Goal: Information Seeking & Learning: Learn about a topic

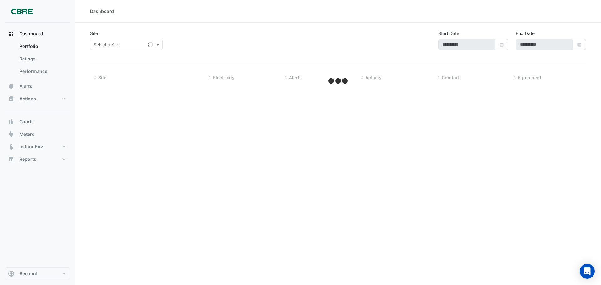
type input "**********"
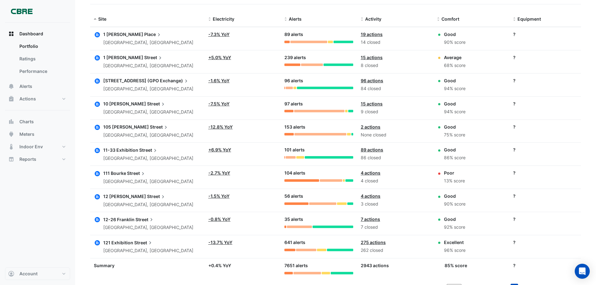
scroll to position [219, 0]
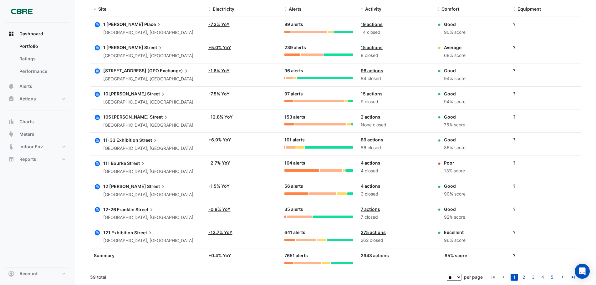
click at [117, 208] on span "12-26 Franklin" at bounding box center [118, 209] width 31 height 5
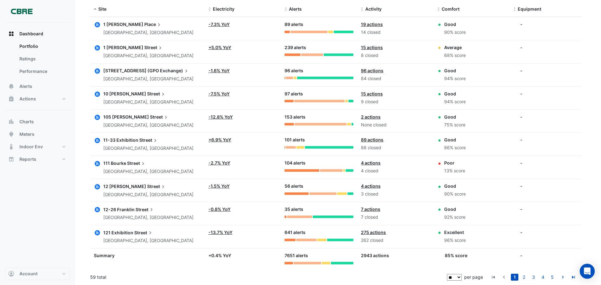
click at [33, 123] on ngb-offcanvas-backdrop at bounding box center [300, 142] width 601 height 285
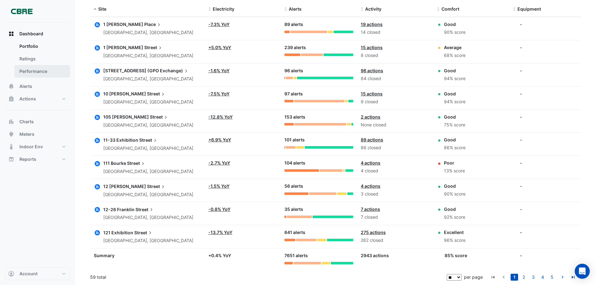
click at [25, 68] on link "Performance" at bounding box center [42, 71] width 56 height 13
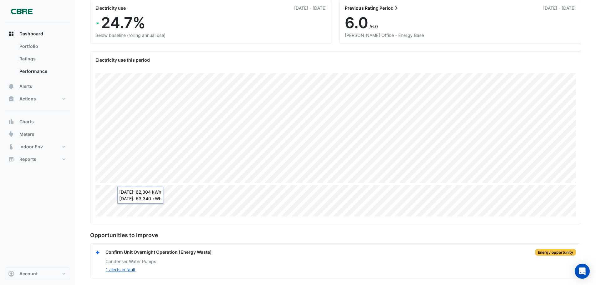
scroll to position [64, 0]
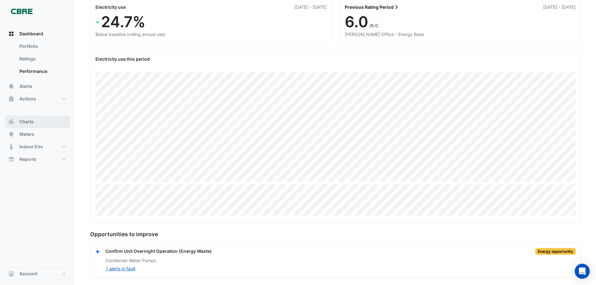
click at [29, 119] on span "Charts" at bounding box center [26, 122] width 14 height 6
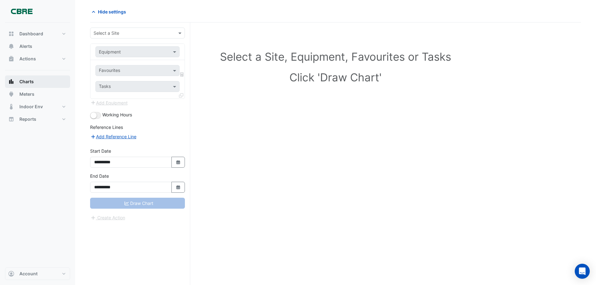
scroll to position [24, 0]
click at [25, 82] on span "Charts" at bounding box center [26, 82] width 14 height 6
click at [34, 36] on span "Dashboard" at bounding box center [31, 34] width 24 height 6
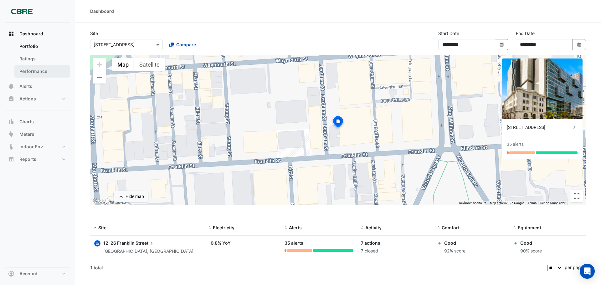
click at [34, 73] on link "Performance" at bounding box center [42, 71] width 56 height 13
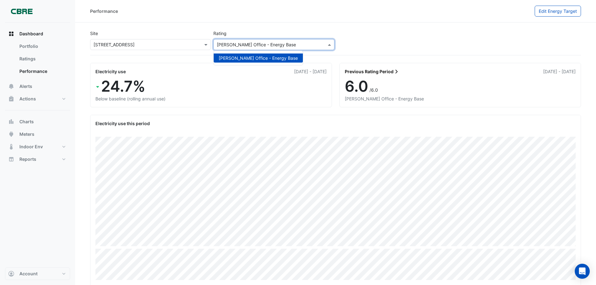
click at [258, 42] on input "text" at bounding box center [267, 45] width 101 height 7
click at [42, 147] on button "Indoor Env" at bounding box center [37, 147] width 65 height 13
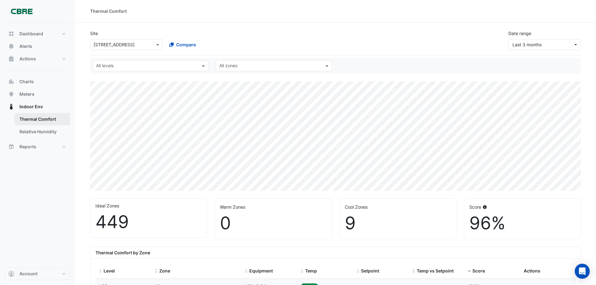
click at [42, 120] on link "Thermal Comfort" at bounding box center [42, 119] width 56 height 13
click at [27, 147] on span "Reports" at bounding box center [27, 147] width 17 height 6
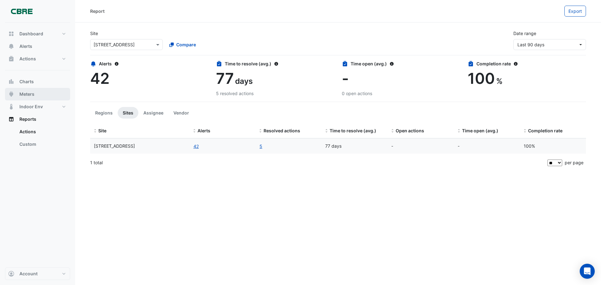
click at [30, 93] on span "Meters" at bounding box center [26, 94] width 15 height 6
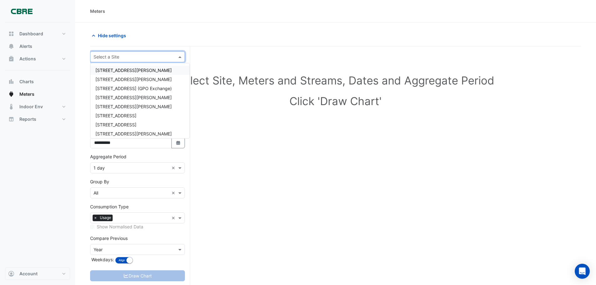
click at [150, 56] on input "text" at bounding box center [131, 57] width 75 height 7
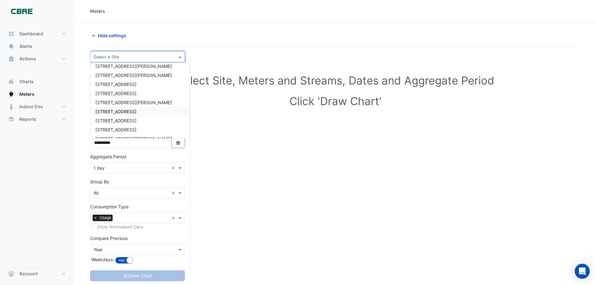
click at [149, 109] on div "[STREET_ADDRESS]" at bounding box center [139, 111] width 99 height 9
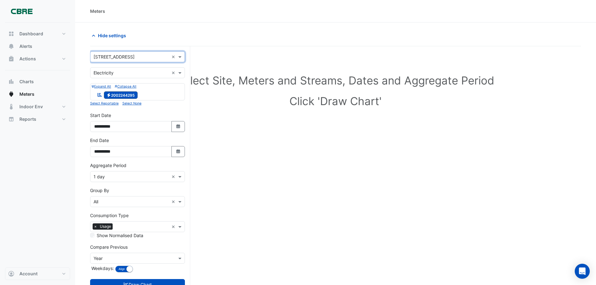
scroll to position [24, 0]
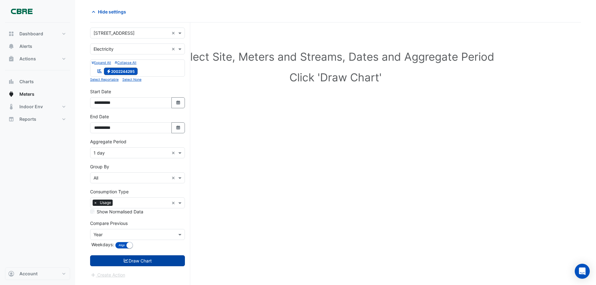
click at [130, 261] on button "Draw Chart" at bounding box center [137, 260] width 95 height 11
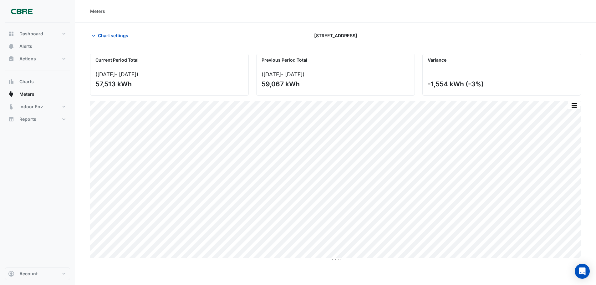
drag, startPoint x: 115, startPoint y: 84, endPoint x: 97, endPoint y: 84, distance: 18.5
click at [97, 84] on div "57,513 kWh" at bounding box center [168, 84] width 147 height 8
copy div "57,513"
drag, startPoint x: 448, startPoint y: 84, endPoint x: 429, endPoint y: 84, distance: 19.1
click at [429, 84] on div "-1,554 kWh (-3%)" at bounding box center [501, 84] width 147 height 8
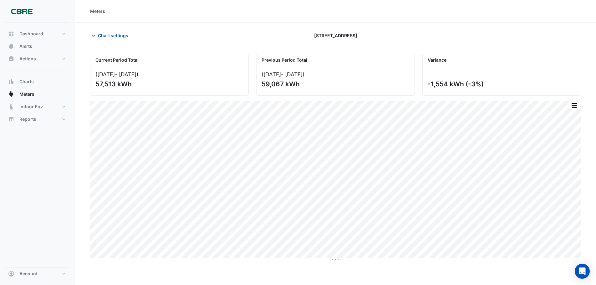
copy div "-1,554"
click at [38, 176] on div "Dashboard Portfolio Ratings Performance Alerts Actions Site Manager Charts" at bounding box center [37, 145] width 65 height 245
click at [113, 35] on span "Chart settings" at bounding box center [113, 35] width 30 height 7
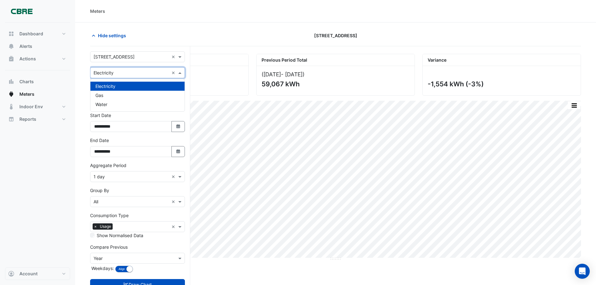
click at [114, 74] on input "text" at bounding box center [131, 73] width 75 height 7
click at [112, 97] on div "Gas" at bounding box center [137, 95] width 94 height 9
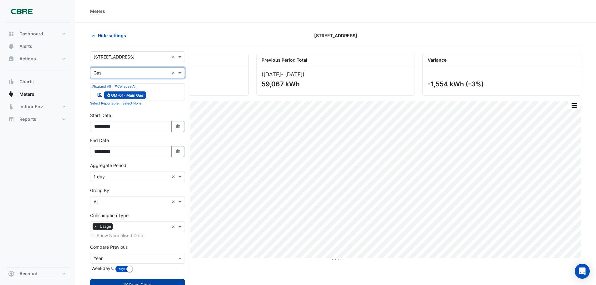
click at [128, 282] on button "Draw Chart" at bounding box center [137, 284] width 95 height 11
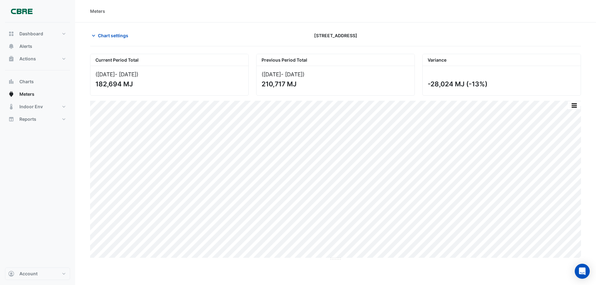
drag, startPoint x: 120, startPoint y: 85, endPoint x: 97, endPoint y: 84, distance: 22.8
click at [97, 84] on div "182,694 MJ" at bounding box center [168, 84] width 147 height 8
copy div "182,694"
drag, startPoint x: 428, startPoint y: 84, endPoint x: 486, endPoint y: 85, distance: 58.2
click at [486, 85] on div "-28,024 MJ (-13%)" at bounding box center [501, 84] width 147 height 8
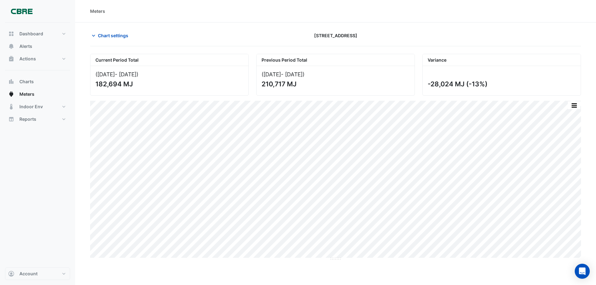
copy div "-28,024 MJ (-13%)"
click at [113, 34] on span "Chart settings" at bounding box center [113, 35] width 30 height 7
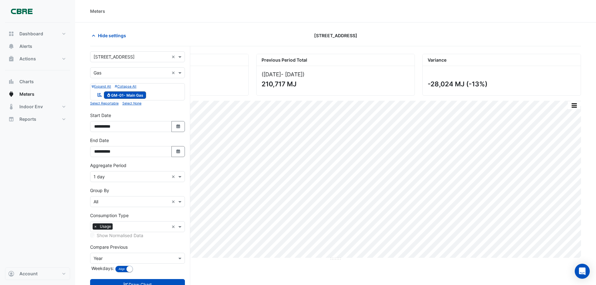
click at [126, 72] on input "text" at bounding box center [131, 73] width 75 height 7
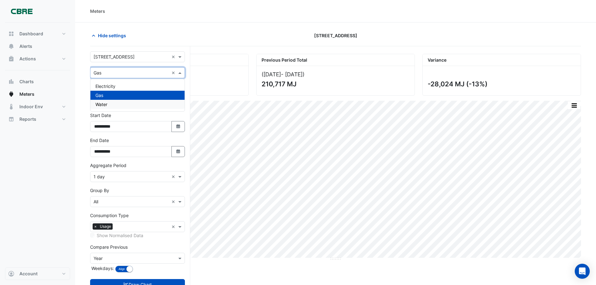
click at [118, 106] on div "Water" at bounding box center [137, 104] width 94 height 9
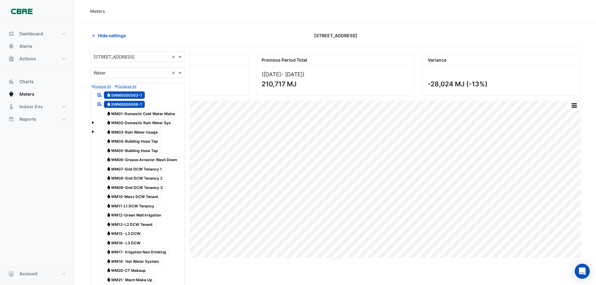
click at [127, 115] on span "Water WM01-Domestic Cold Water Mains" at bounding box center [141, 114] width 74 height 8
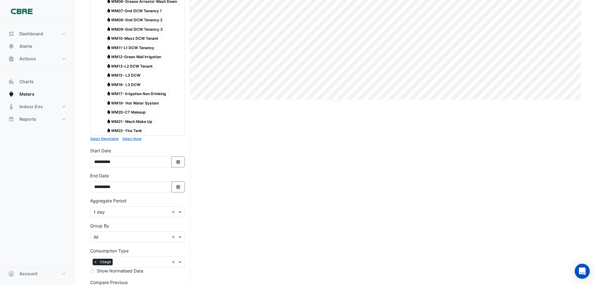
scroll to position [216, 0]
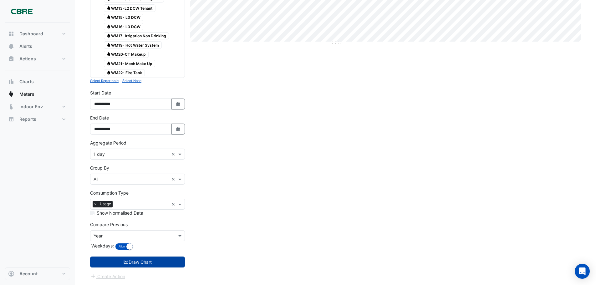
click at [145, 261] on button "Draw Chart" at bounding box center [137, 262] width 95 height 11
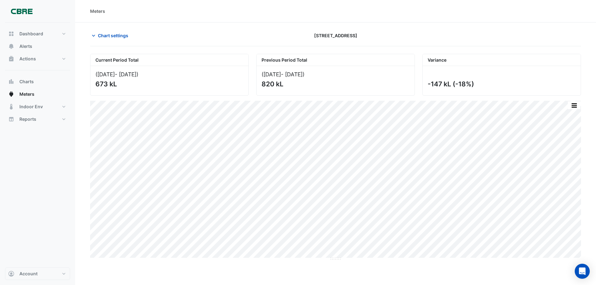
drag, startPoint x: 95, startPoint y: 84, endPoint x: 108, endPoint y: 84, distance: 12.5
click at [108, 84] on div "([DATE] - [DATE] ) 673 kL" at bounding box center [169, 80] width 158 height 29
copy div "673"
drag, startPoint x: 428, startPoint y: 84, endPoint x: 474, endPoint y: 85, distance: 45.4
click at [474, 85] on div "-147 kL (-18%)" at bounding box center [501, 84] width 147 height 8
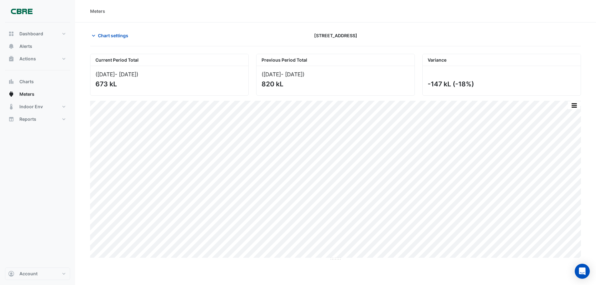
copy div "-147 kL (-18%)"
click at [103, 35] on span "Chart settings" at bounding box center [113, 35] width 30 height 7
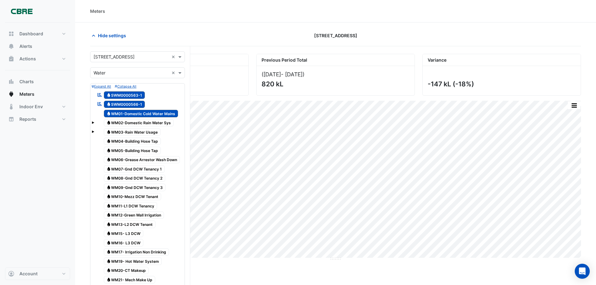
click at [110, 73] on input "text" at bounding box center [131, 73] width 75 height 7
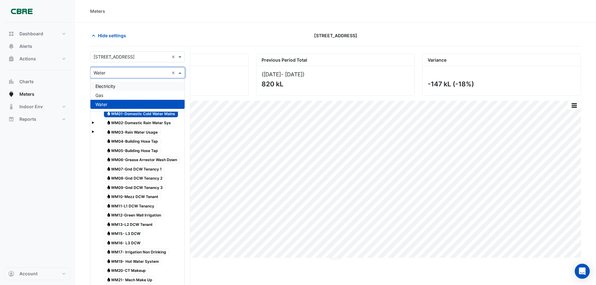
click at [108, 87] on span "Electricity" at bounding box center [105, 86] width 20 height 5
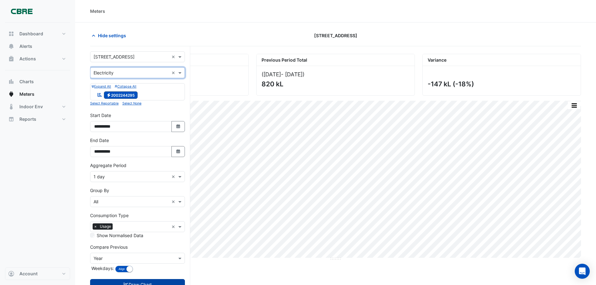
click at [123, 283] on icon "submit" at bounding box center [126, 284] width 6 height 4
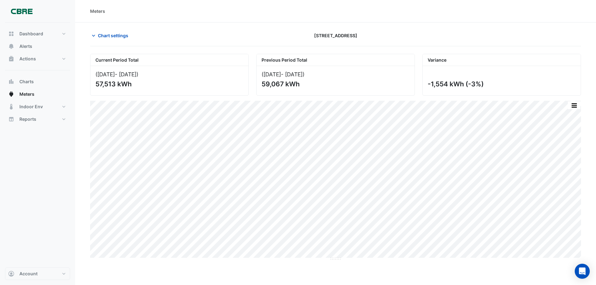
drag, startPoint x: 489, startPoint y: 82, endPoint x: 466, endPoint y: 85, distance: 23.3
click at [466, 85] on div "-1,554 kWh (-3%)" at bounding box center [501, 84] width 147 height 8
copy div "(-3%)"
